Goal: Transaction & Acquisition: Book appointment/travel/reservation

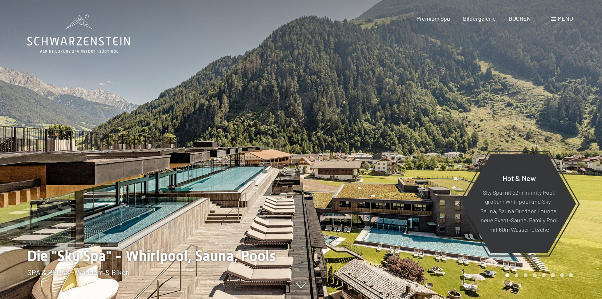
click at [431, 194] on div at bounding box center [451, 149] width 301 height 299
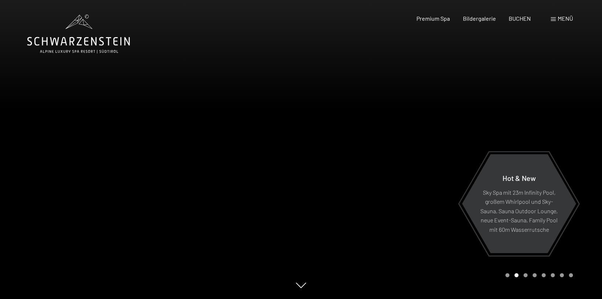
click at [431, 194] on div at bounding box center [451, 149] width 301 height 299
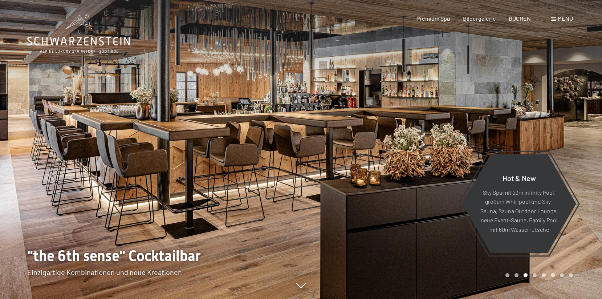
click at [431, 194] on div at bounding box center [451, 149] width 301 height 299
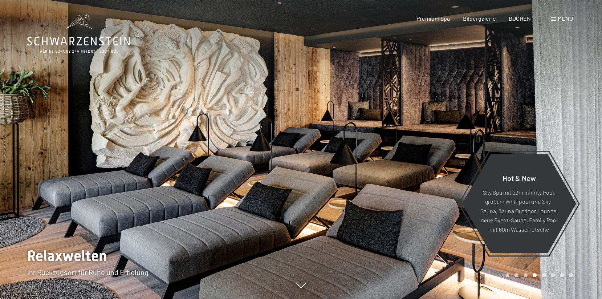
click at [431, 194] on div at bounding box center [451, 149] width 301 height 299
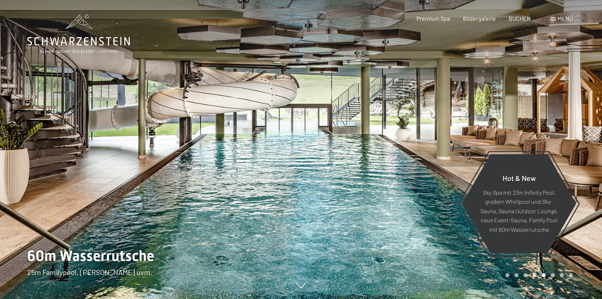
click at [431, 194] on div at bounding box center [451, 149] width 301 height 299
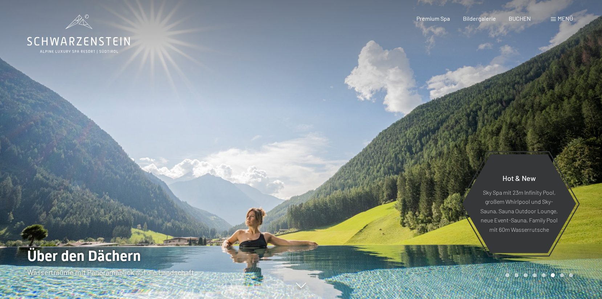
click at [431, 194] on div at bounding box center [451, 149] width 301 height 299
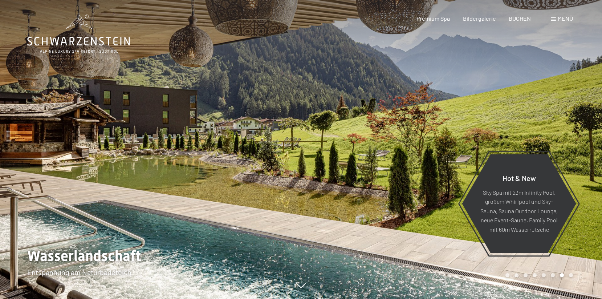
click at [431, 194] on div at bounding box center [451, 149] width 301 height 299
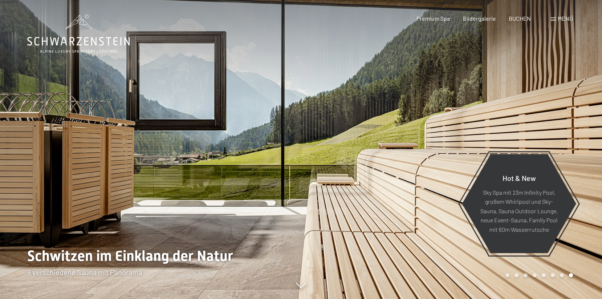
click at [431, 194] on div at bounding box center [451, 149] width 301 height 299
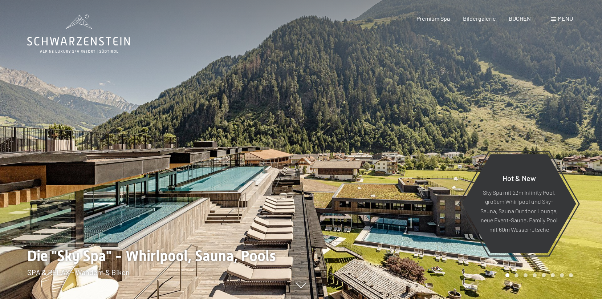
click at [431, 194] on div at bounding box center [451, 149] width 301 height 299
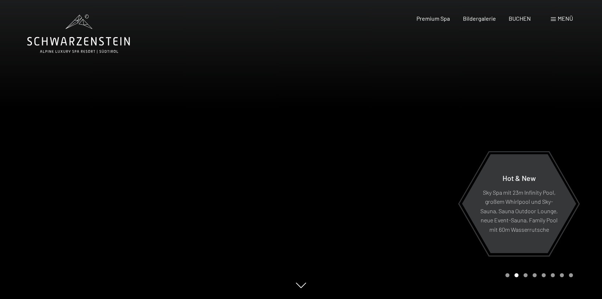
click at [431, 194] on div at bounding box center [451, 149] width 301 height 299
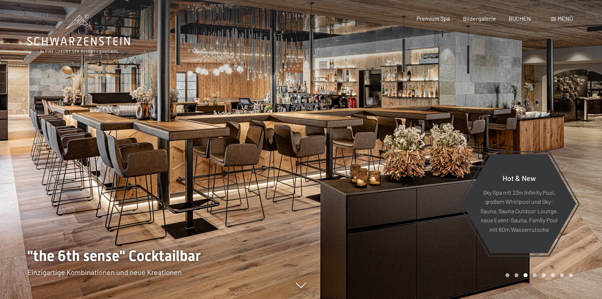
click at [558, 19] on span "Menü" at bounding box center [565, 18] width 15 height 7
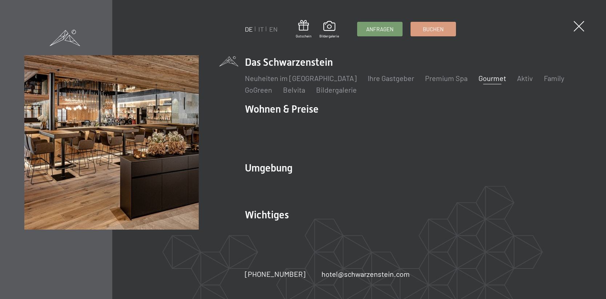
click at [478, 82] on link "Gourmet" at bounding box center [492, 78] width 28 height 9
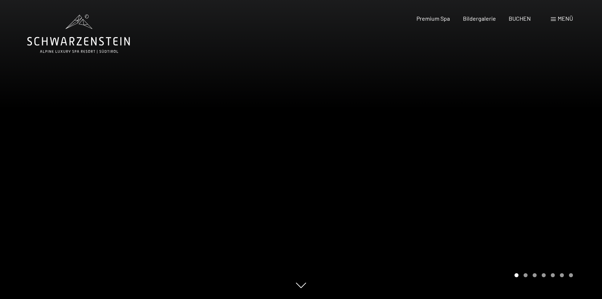
click at [433, 167] on div at bounding box center [451, 149] width 301 height 299
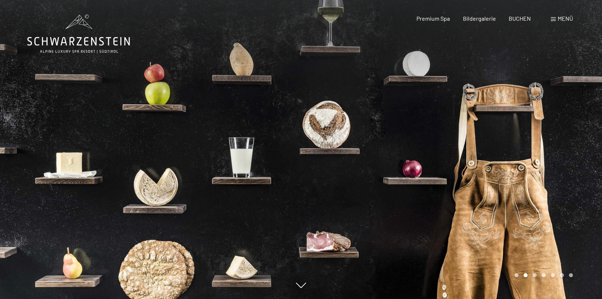
click at [433, 167] on div at bounding box center [451, 149] width 301 height 299
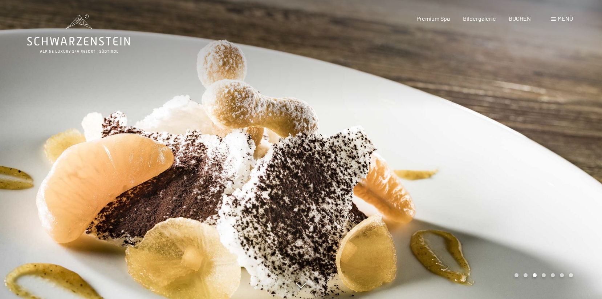
click at [433, 167] on div at bounding box center [451, 149] width 301 height 299
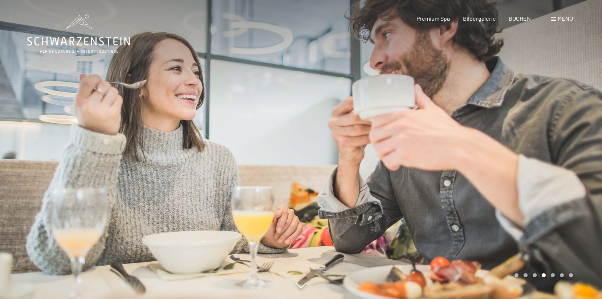
click at [433, 167] on div at bounding box center [451, 149] width 301 height 299
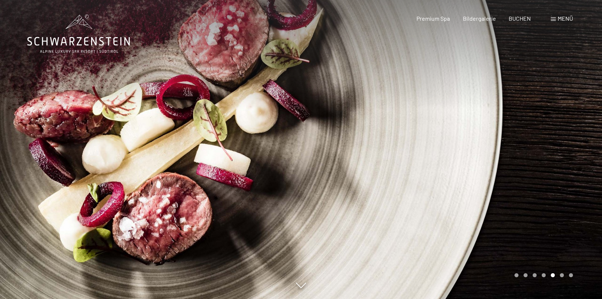
click at [433, 167] on div at bounding box center [451, 149] width 301 height 299
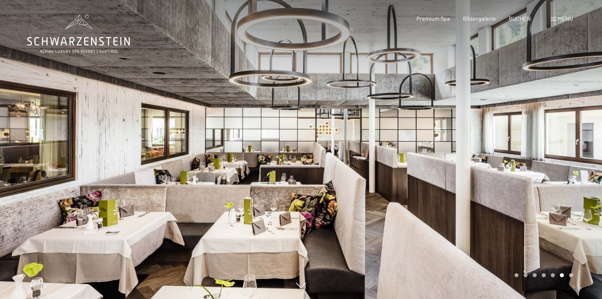
click at [95, 127] on div at bounding box center [150, 149] width 301 height 299
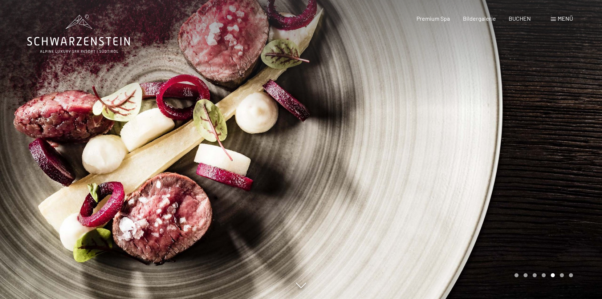
click at [95, 127] on div at bounding box center [150, 149] width 301 height 299
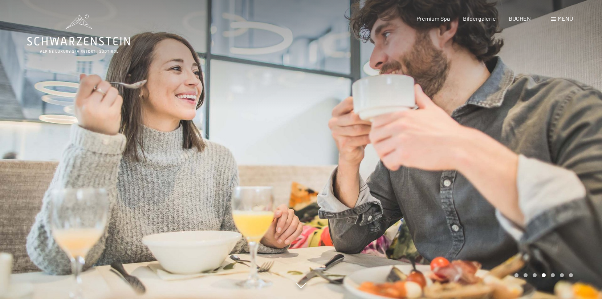
click at [482, 199] on div at bounding box center [451, 149] width 301 height 299
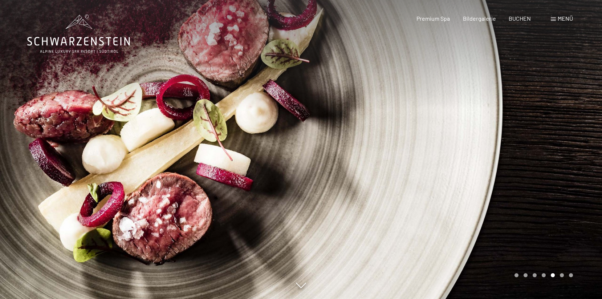
click at [482, 199] on div at bounding box center [451, 149] width 301 height 299
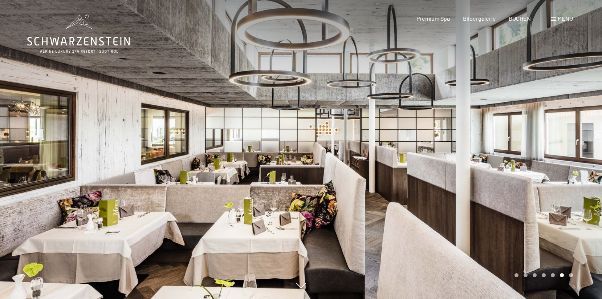
click at [482, 199] on div at bounding box center [451, 149] width 301 height 299
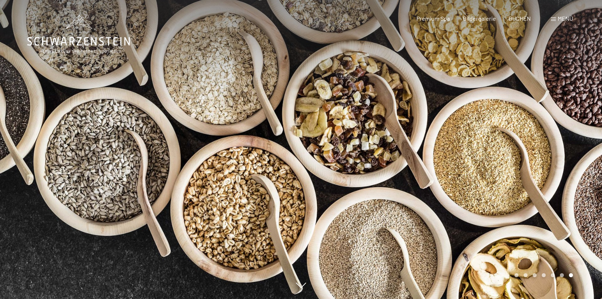
click at [482, 199] on div at bounding box center [451, 149] width 301 height 299
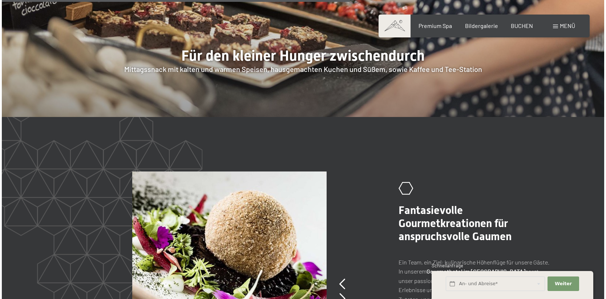
scroll to position [1128, 0]
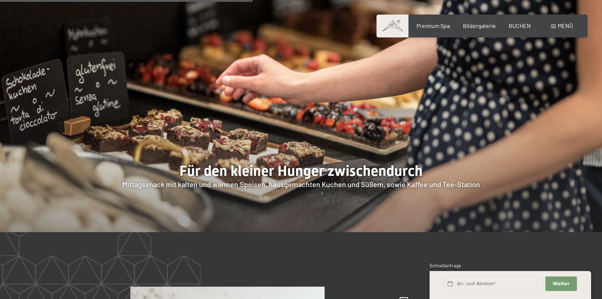
click at [557, 24] on div "Menü" at bounding box center [562, 26] width 22 height 8
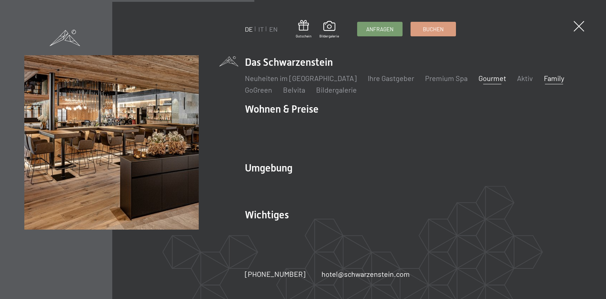
click at [544, 82] on link "Family" at bounding box center [554, 78] width 20 height 9
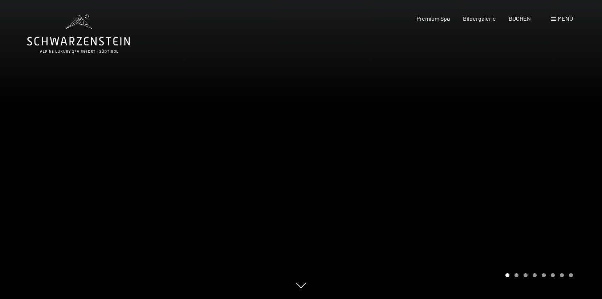
click at [529, 188] on div at bounding box center [451, 149] width 301 height 299
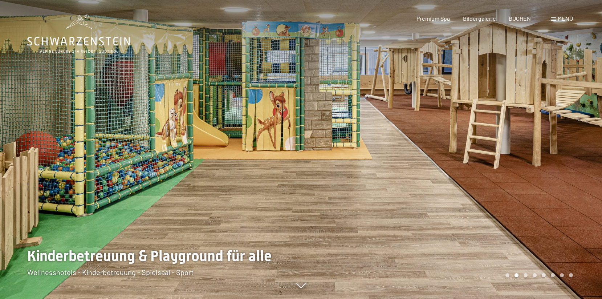
click at [529, 188] on div at bounding box center [451, 149] width 301 height 299
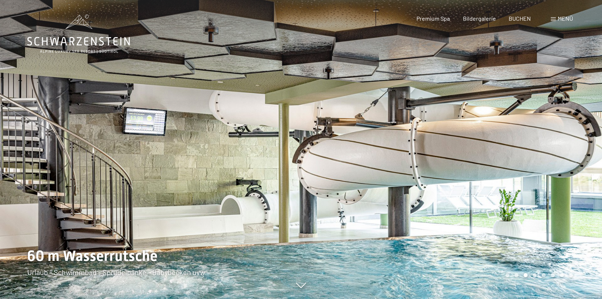
click at [529, 188] on div at bounding box center [451, 149] width 301 height 299
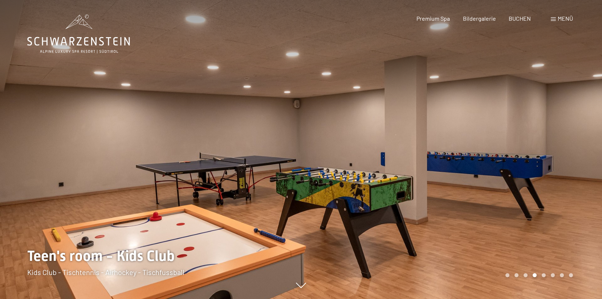
click at [529, 188] on div at bounding box center [451, 149] width 301 height 299
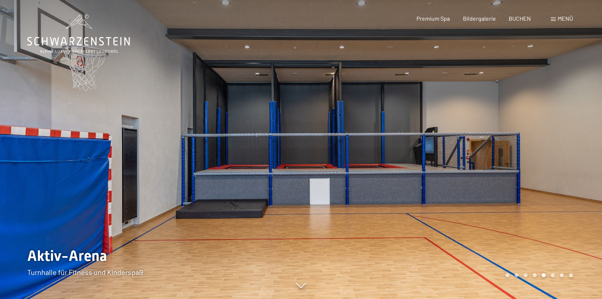
click at [529, 188] on div at bounding box center [451, 149] width 301 height 299
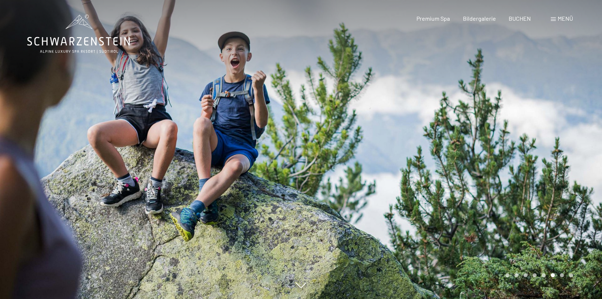
click at [529, 188] on div at bounding box center [451, 149] width 301 height 299
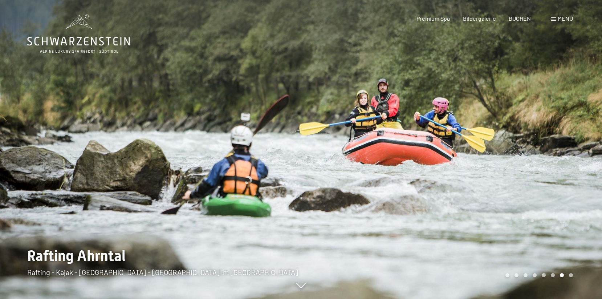
click at [529, 188] on div at bounding box center [451, 149] width 301 height 299
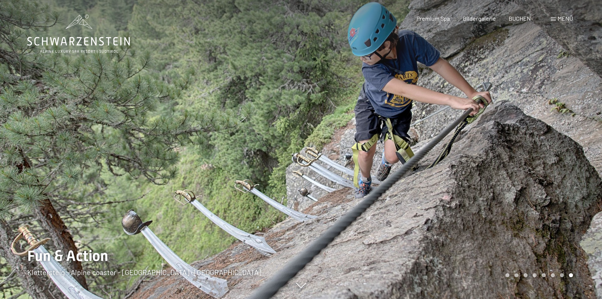
click at [529, 189] on div at bounding box center [451, 149] width 301 height 299
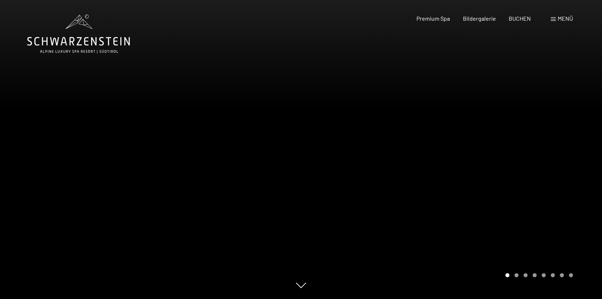
click at [529, 189] on div at bounding box center [451, 149] width 301 height 299
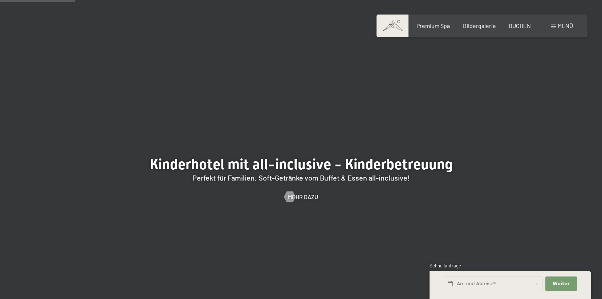
scroll to position [672, 0]
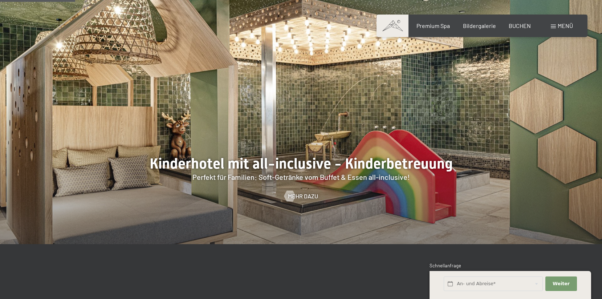
click at [526, 98] on div at bounding box center [301, 115] width 602 height 258
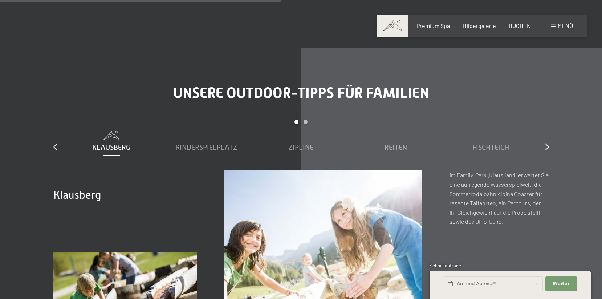
scroll to position [2361, 0]
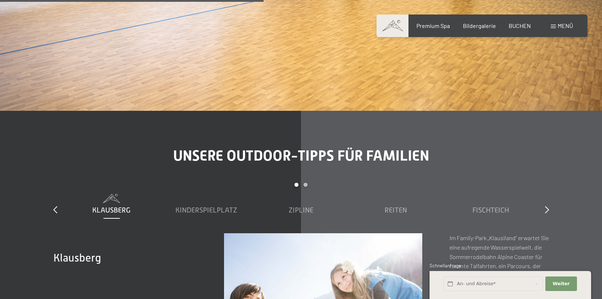
click at [306, 183] on div "Carousel Pagination" at bounding box center [301, 188] width 474 height 11
click at [306, 183] on div "Carousel Page 2" at bounding box center [306, 185] width 4 height 4
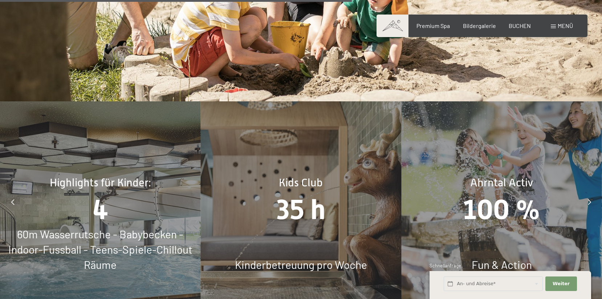
scroll to position [3147, 0]
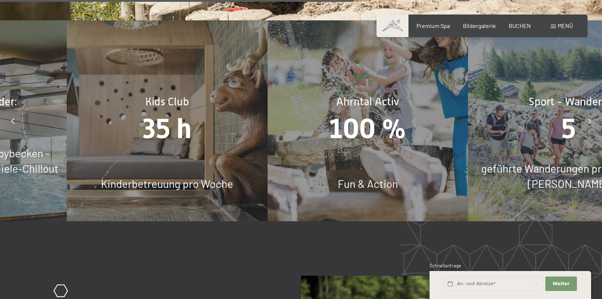
drag, startPoint x: 255, startPoint y: 178, endPoint x: 352, endPoint y: 178, distance: 96.3
click at [352, 178] on div "Fun & Action" at bounding box center [368, 183] width 201 height 15
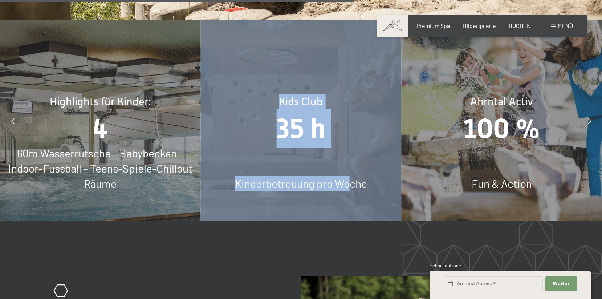
drag, startPoint x: 352, startPoint y: 178, endPoint x: 227, endPoint y: 144, distance: 129.0
click at [227, 144] on div "Kids Club 35 h Kinderbetreuung pro Woche" at bounding box center [301, 120] width 201 height 201
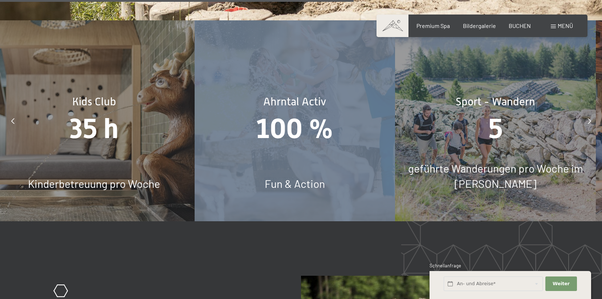
drag, startPoint x: 310, startPoint y: 157, endPoint x: 222, endPoint y: 145, distance: 88.1
click at [225, 146] on div "Ahrntal Activ 100 % Fun & Action" at bounding box center [295, 120] width 201 height 201
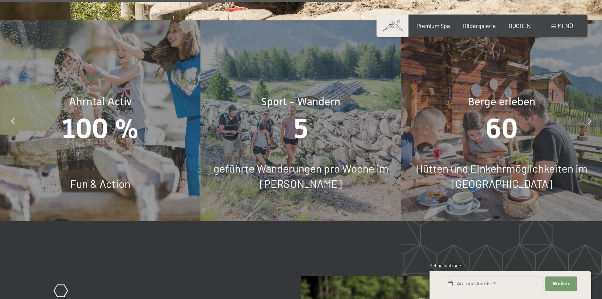
drag, startPoint x: 222, startPoint y: 145, endPoint x: 161, endPoint y: 132, distance: 62.7
click at [201, 133] on div "Sport - Wandern 5 geführte Wanderungen pro Woche im Sommer" at bounding box center [301, 120] width 201 height 201
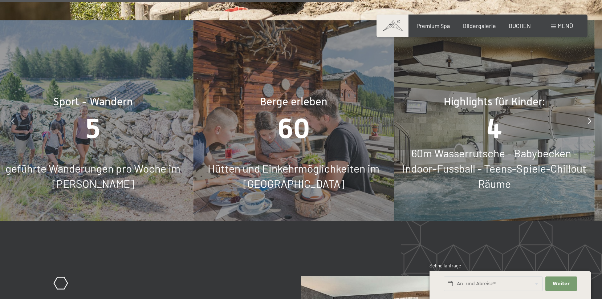
drag, startPoint x: 161, startPoint y: 132, endPoint x: 120, endPoint y: 122, distance: 42.2
click at [136, 130] on div "5" at bounding box center [93, 128] width 201 height 39
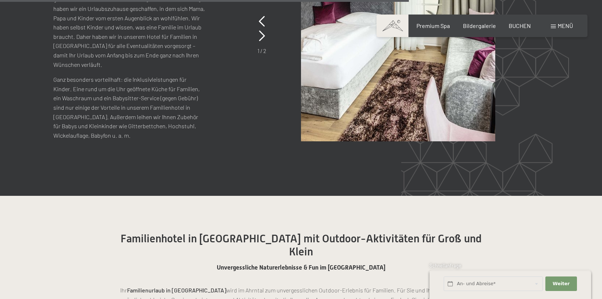
scroll to position [3398, 0]
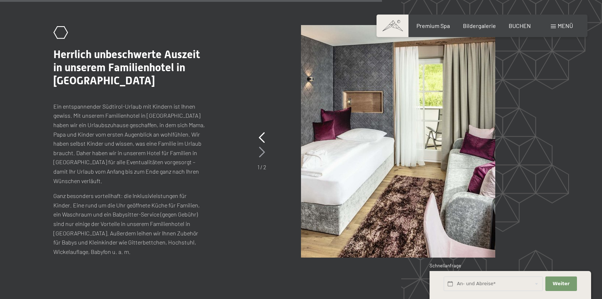
click at [262, 147] on icon at bounding box center [262, 152] width 6 height 11
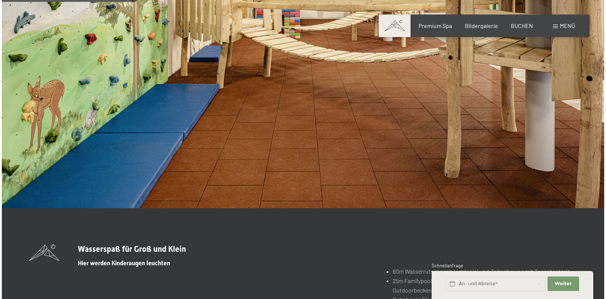
scroll to position [1157, 0]
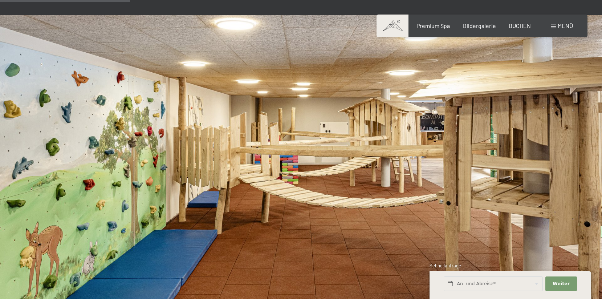
click at [555, 30] on div "Buchen Anfragen Premium Spa Bildergalerie BUCHEN Menü DE IT EN Gutschein Bilder…" at bounding box center [482, 26] width 182 height 8
click at [557, 24] on div "Menü" at bounding box center [562, 26] width 22 height 8
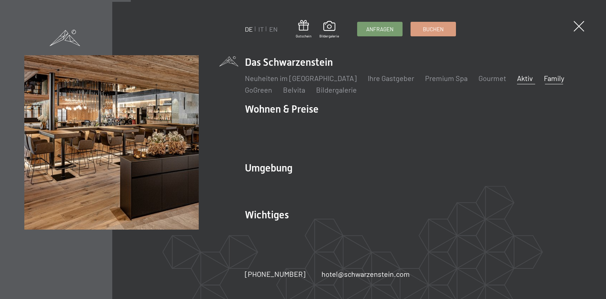
click at [517, 82] on link "Aktiv" at bounding box center [525, 78] width 16 height 9
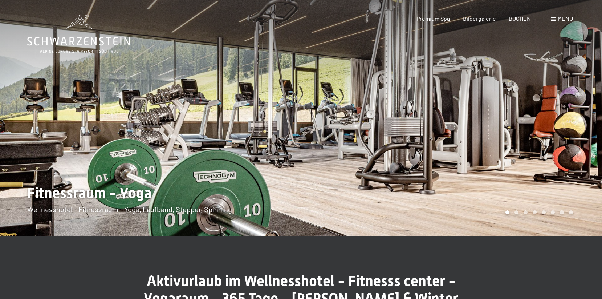
click at [506, 142] on div at bounding box center [451, 118] width 301 height 236
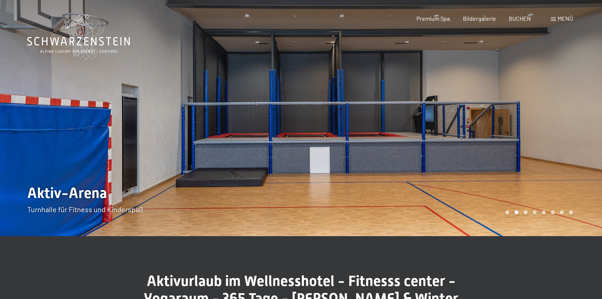
click at [506, 142] on div at bounding box center [451, 118] width 301 height 236
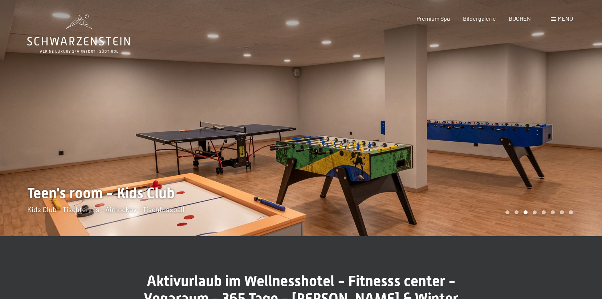
click at [506, 142] on div at bounding box center [451, 118] width 301 height 236
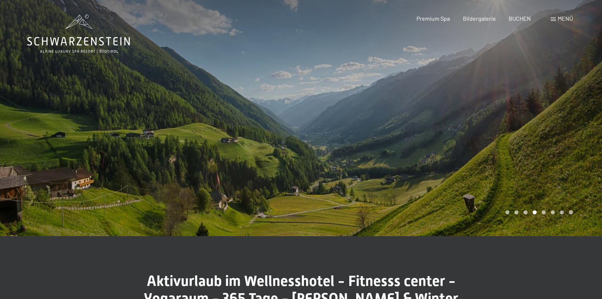
click at [506, 142] on div at bounding box center [451, 118] width 301 height 236
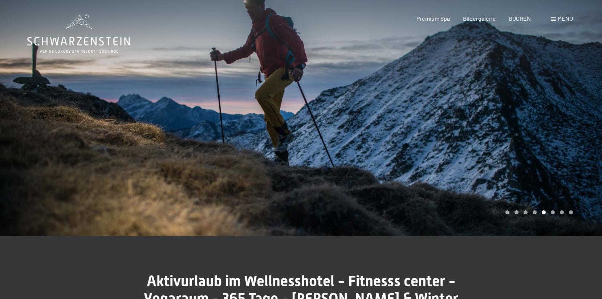
click at [506, 142] on div at bounding box center [451, 118] width 301 height 236
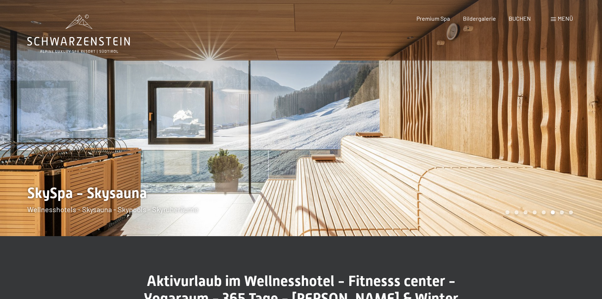
click at [506, 142] on div at bounding box center [451, 118] width 301 height 236
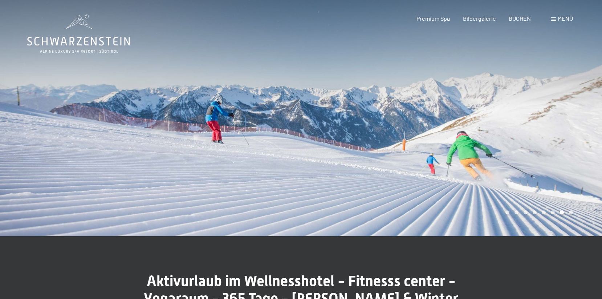
click at [506, 142] on div at bounding box center [451, 118] width 301 height 236
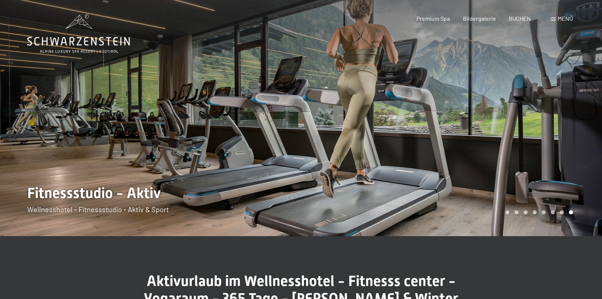
click at [506, 142] on div at bounding box center [451, 118] width 301 height 236
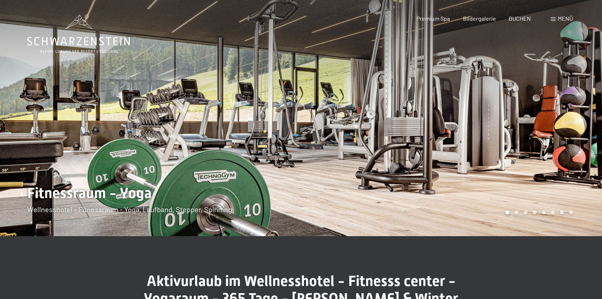
click at [506, 142] on div at bounding box center [451, 118] width 301 height 236
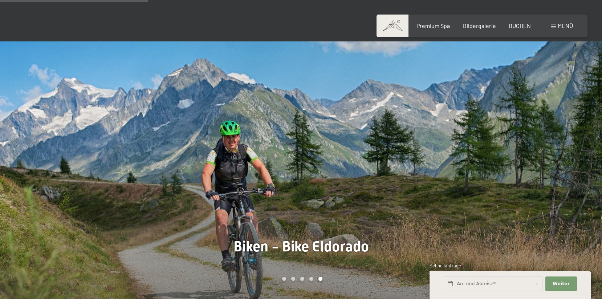
scroll to position [548, 0]
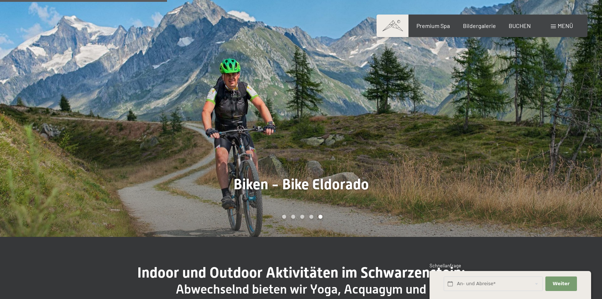
click at [324, 154] on div at bounding box center [451, 108] width 301 height 258
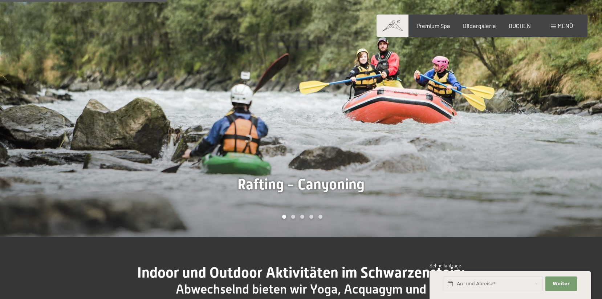
click at [324, 154] on div at bounding box center [451, 108] width 301 height 258
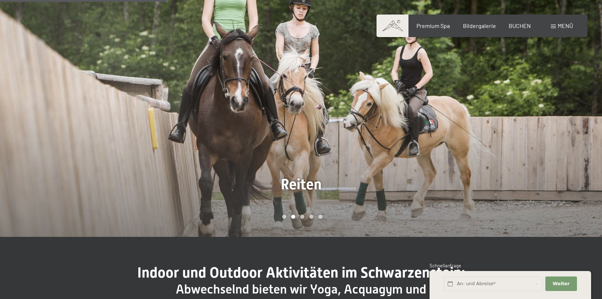
click at [324, 154] on div at bounding box center [451, 108] width 301 height 258
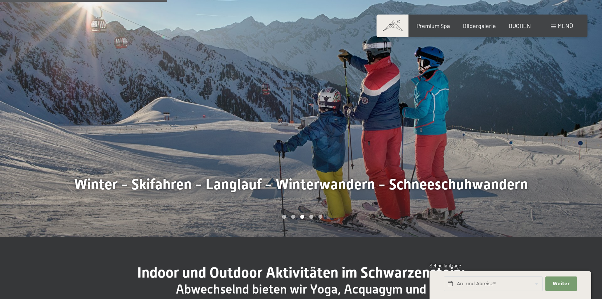
click at [324, 154] on div at bounding box center [451, 108] width 301 height 258
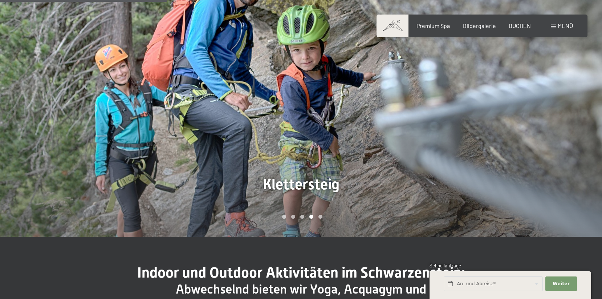
click at [324, 154] on div at bounding box center [451, 108] width 301 height 258
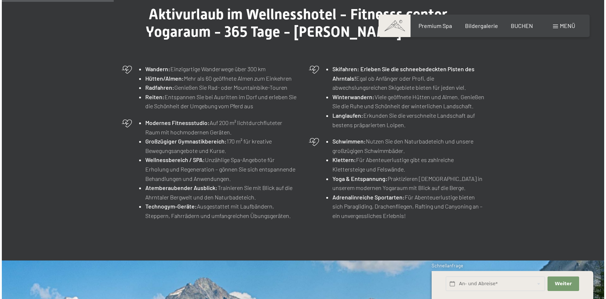
scroll to position [205, 0]
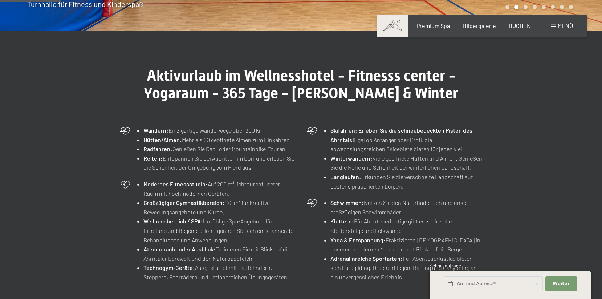
click at [559, 24] on span "Menü" at bounding box center [565, 25] width 15 height 7
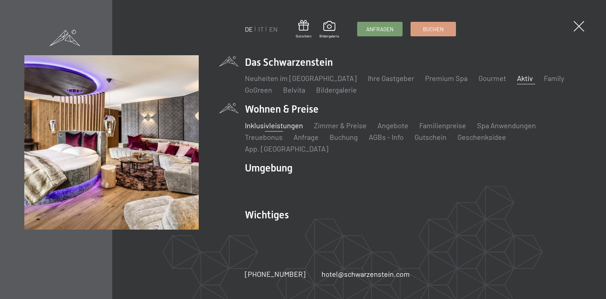
click at [253, 128] on link "Inklusivleistungen" at bounding box center [274, 125] width 58 height 9
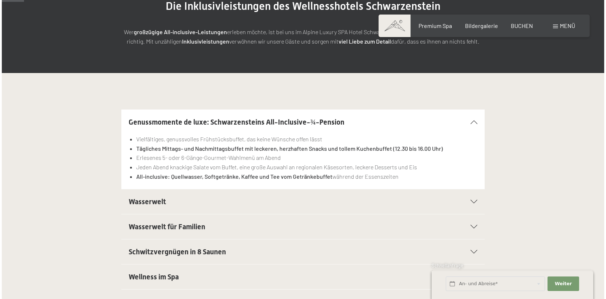
scroll to position [51, 0]
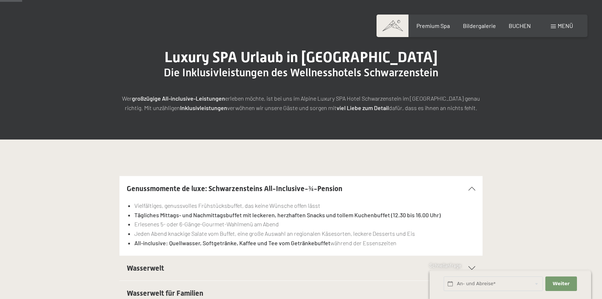
click at [557, 23] on div "Menü" at bounding box center [562, 26] width 22 height 8
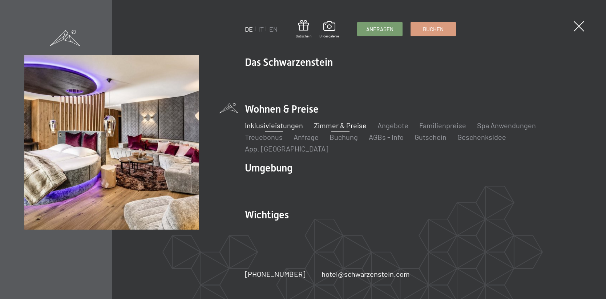
click at [341, 129] on link "Zimmer & Preise" at bounding box center [340, 125] width 53 height 9
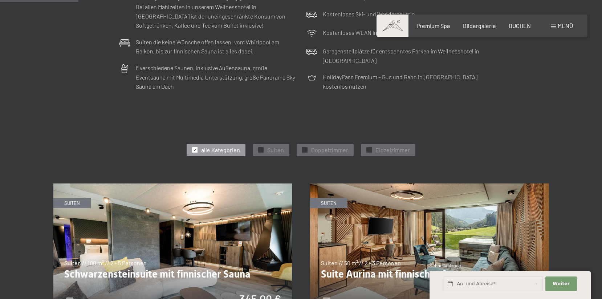
scroll to position [344, 0]
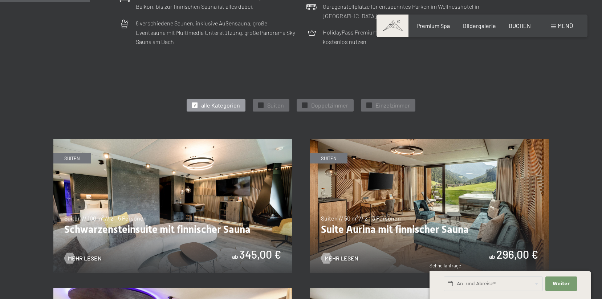
click at [215, 182] on img at bounding box center [172, 206] width 239 height 134
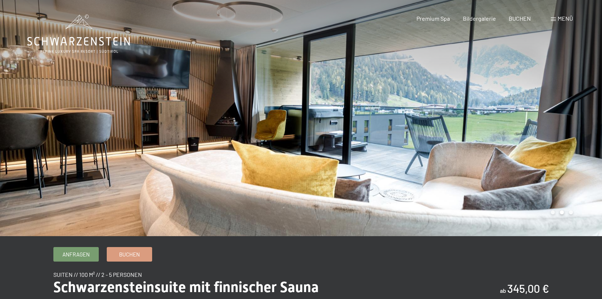
click at [189, 177] on div at bounding box center [150, 118] width 301 height 236
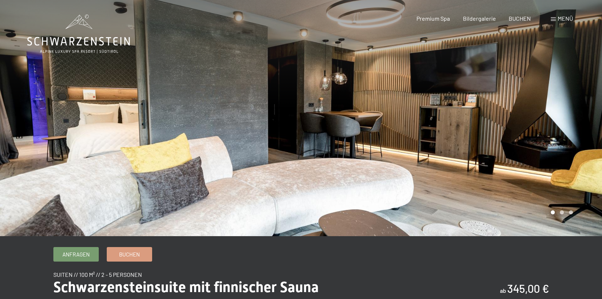
click at [335, 141] on div at bounding box center [451, 118] width 301 height 236
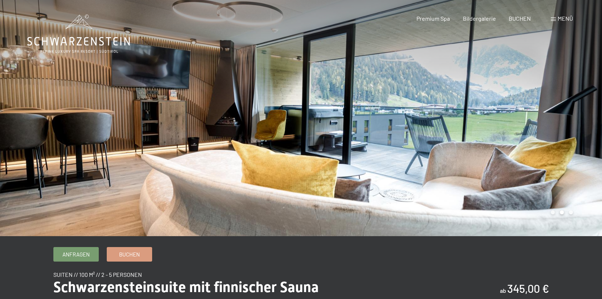
click at [335, 141] on div at bounding box center [451, 118] width 301 height 236
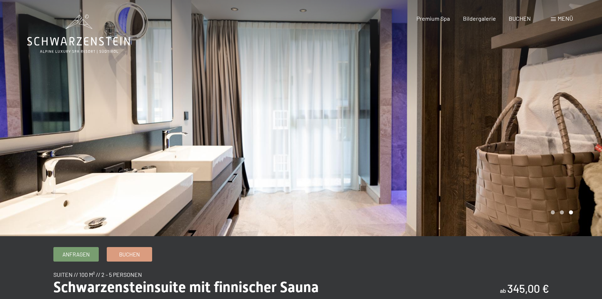
click at [335, 141] on div at bounding box center [451, 118] width 301 height 236
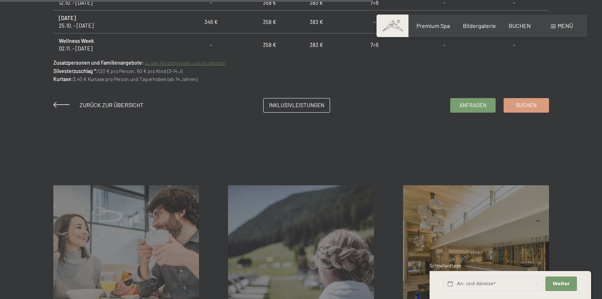
scroll to position [608, 0]
